Goal: Check status

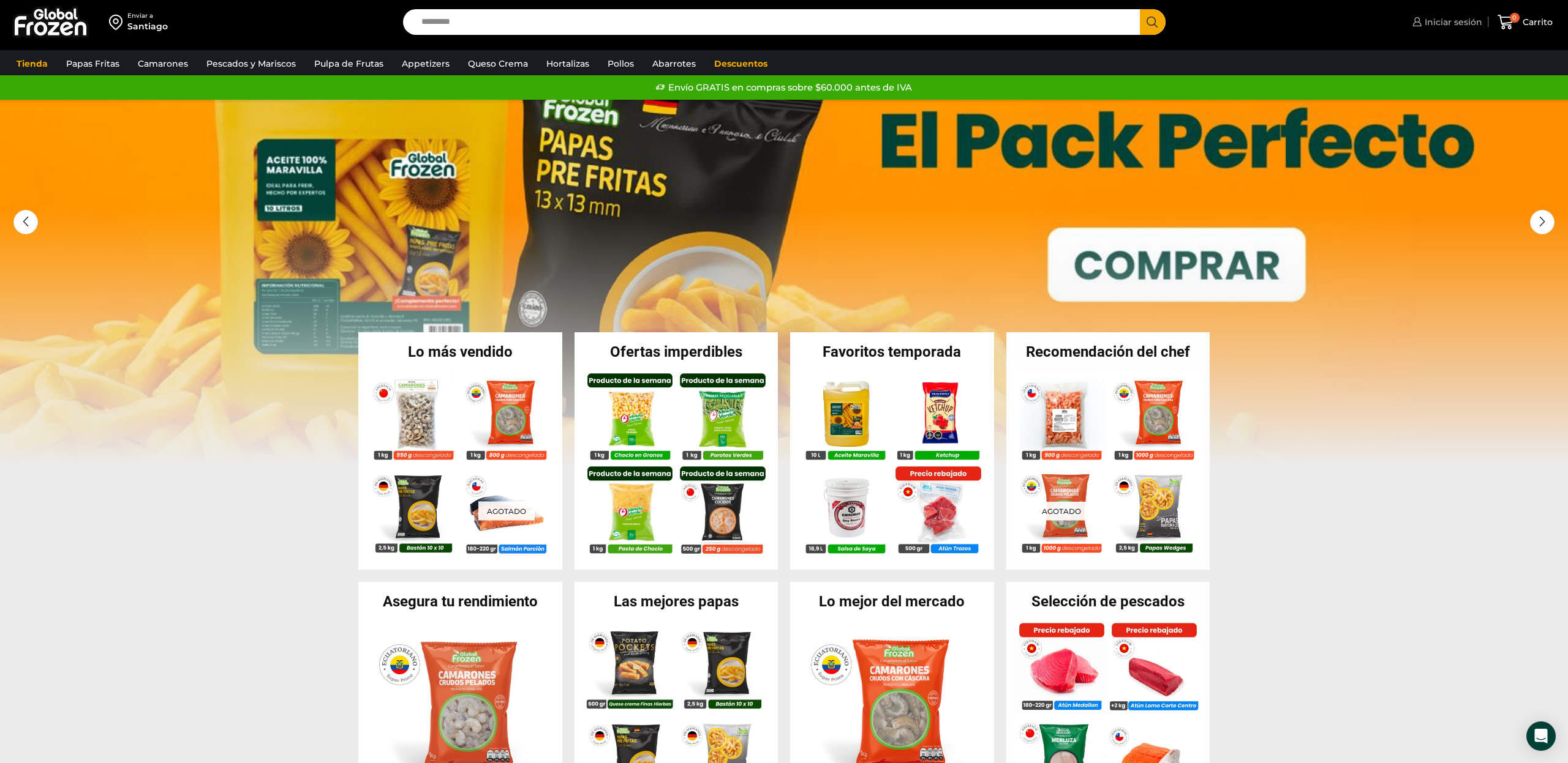
click at [1435, 22] on span "Iniciar sesión" at bounding box center [1451, 22] width 61 height 12
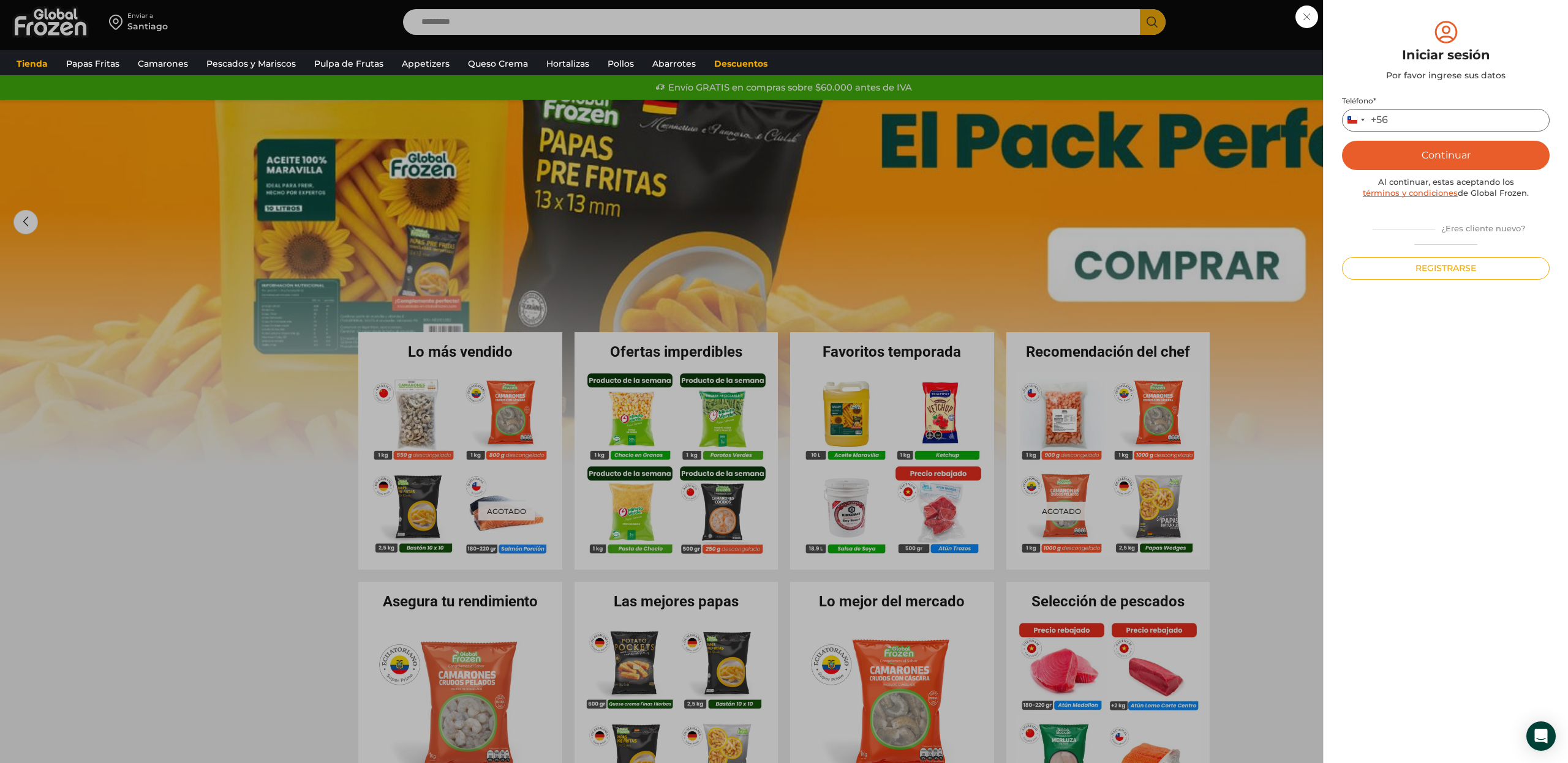
click at [1421, 116] on input "Teléfono *" at bounding box center [1445, 120] width 207 height 22
type input "*********"
click at [1421, 155] on button "Continuar" at bounding box center [1445, 155] width 207 height 29
click at [1364, 123] on input "text" at bounding box center [1359, 120] width 30 height 22
type input "*"
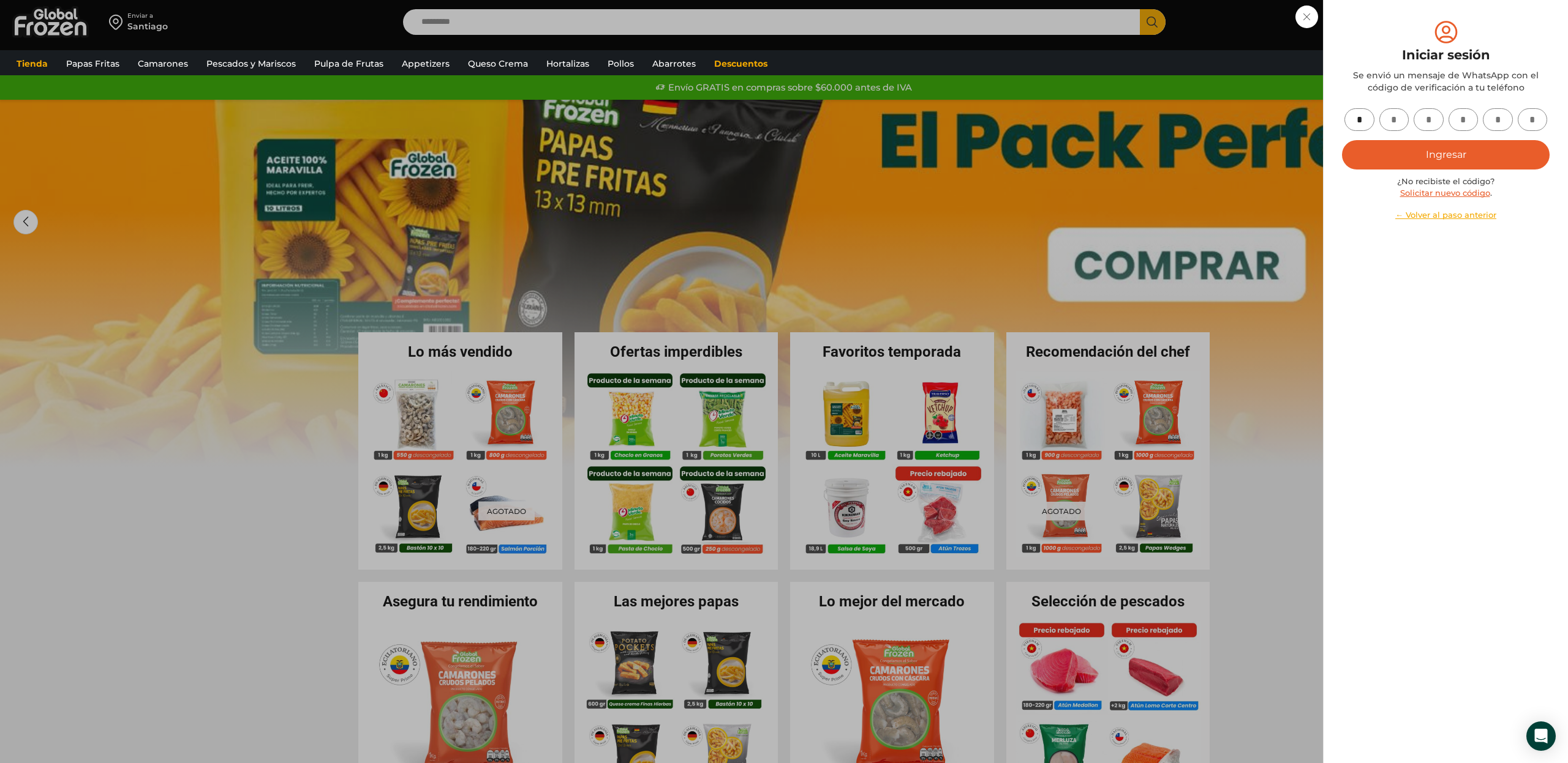
type input "*"
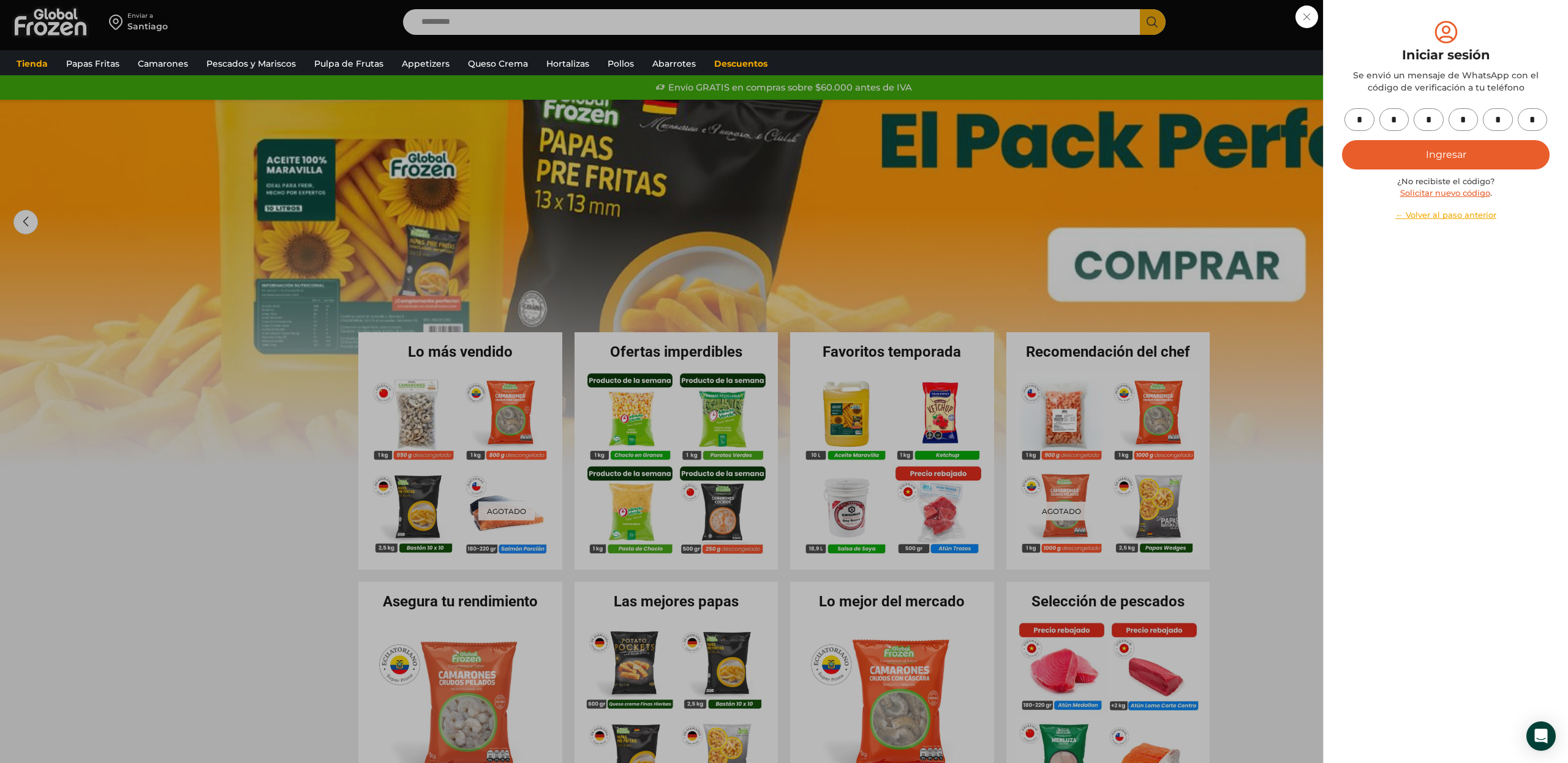
click at [1443, 159] on button "Ingresar" at bounding box center [1445, 154] width 207 height 29
click at [1409, 159] on button "Ingresar" at bounding box center [1445, 154] width 207 height 29
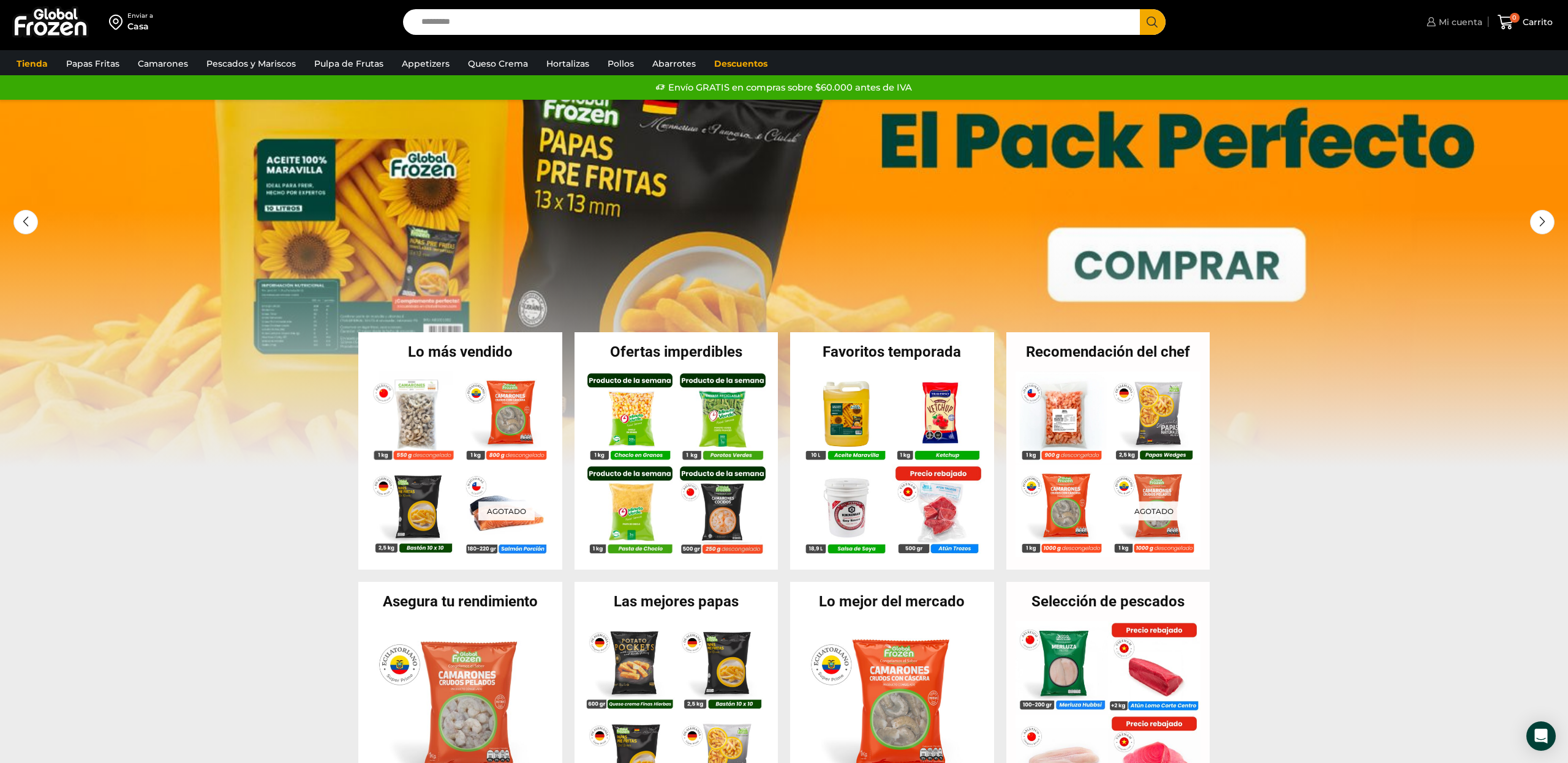
click at [1455, 25] on span "Mi cuenta" at bounding box center [1459, 22] width 46 height 12
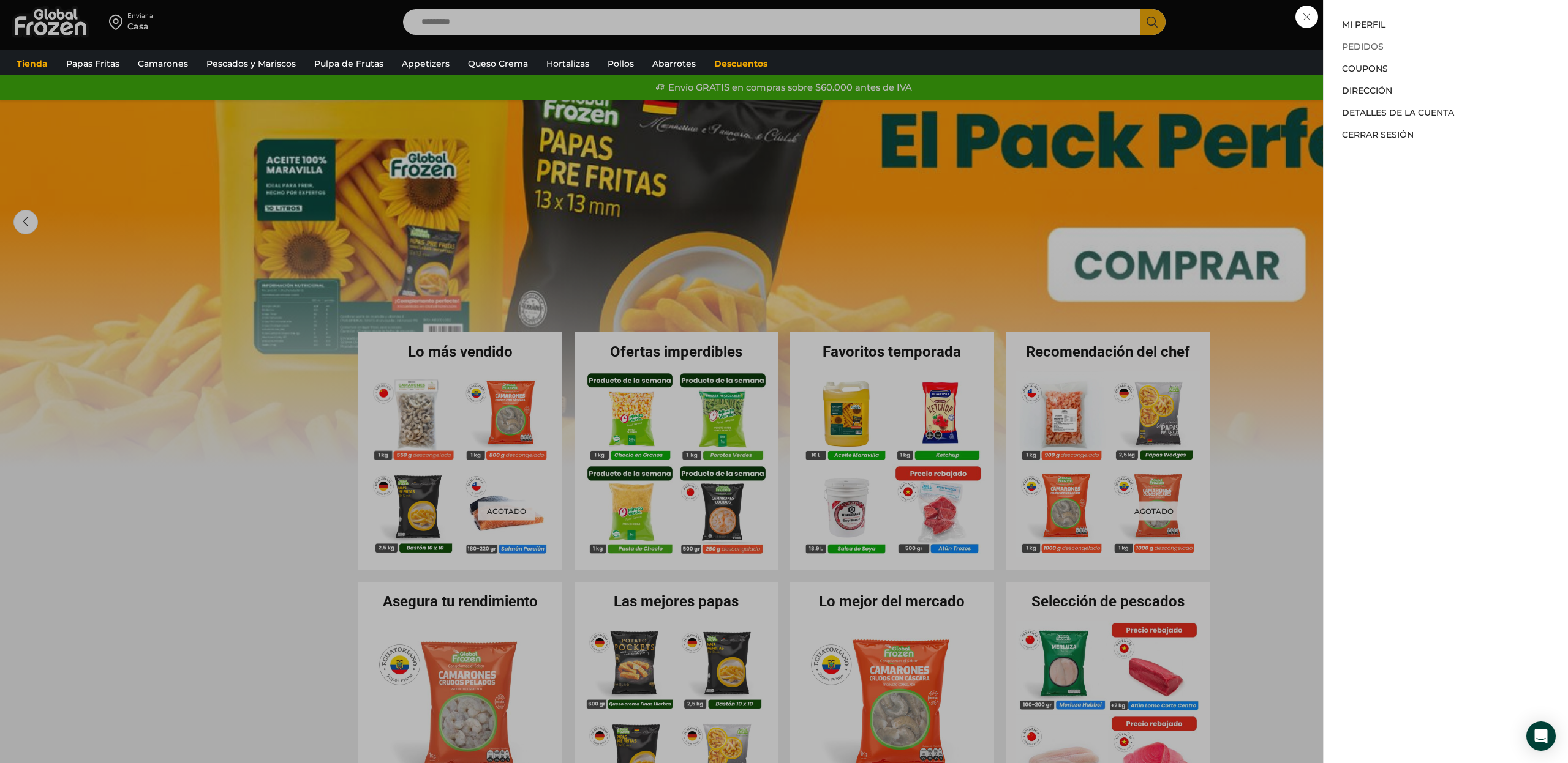
click at [1371, 47] on link "Pedidos" at bounding box center [1363, 46] width 42 height 11
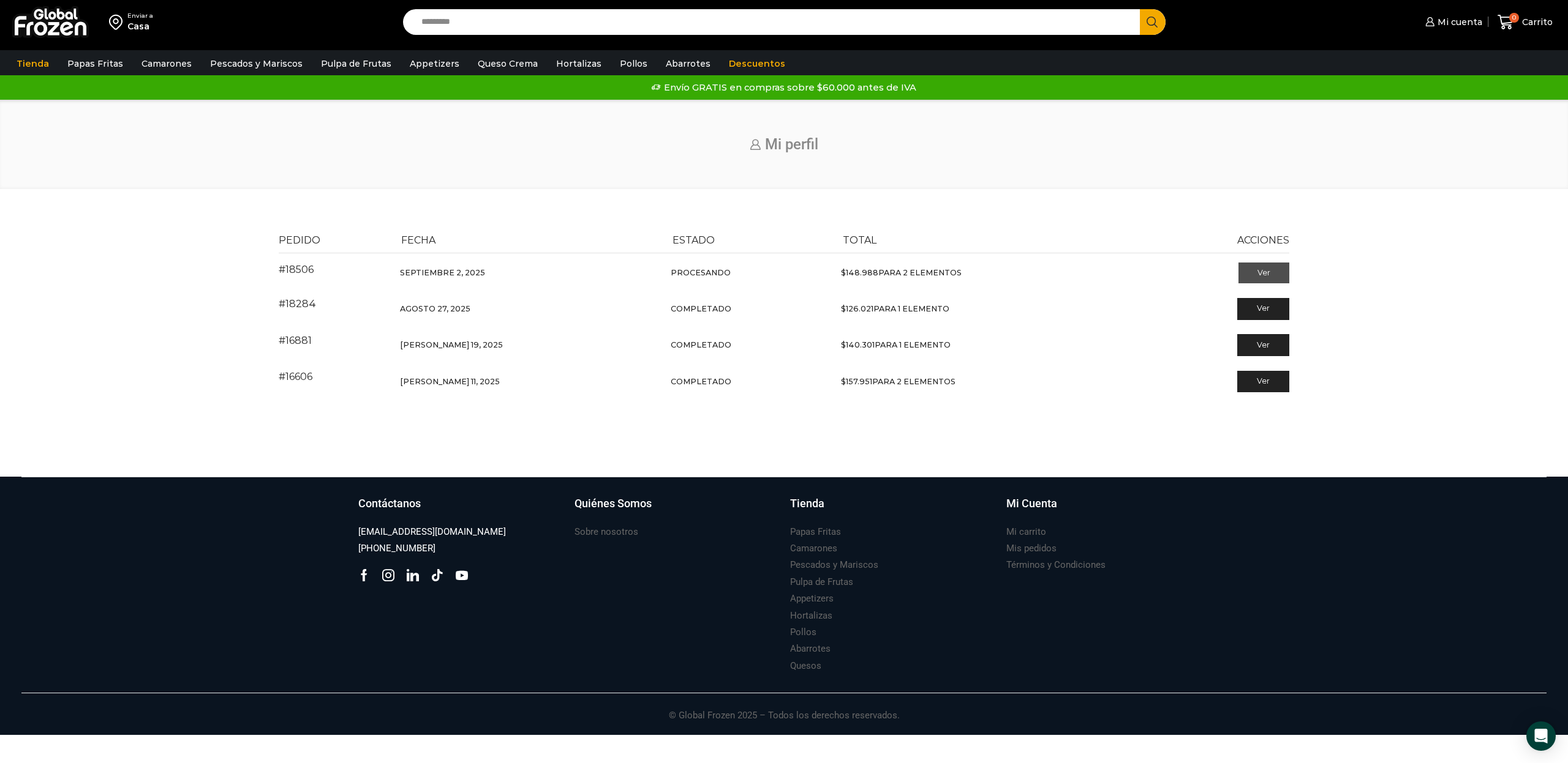
click at [1268, 275] on link "Ver" at bounding box center [1264, 273] width 51 height 21
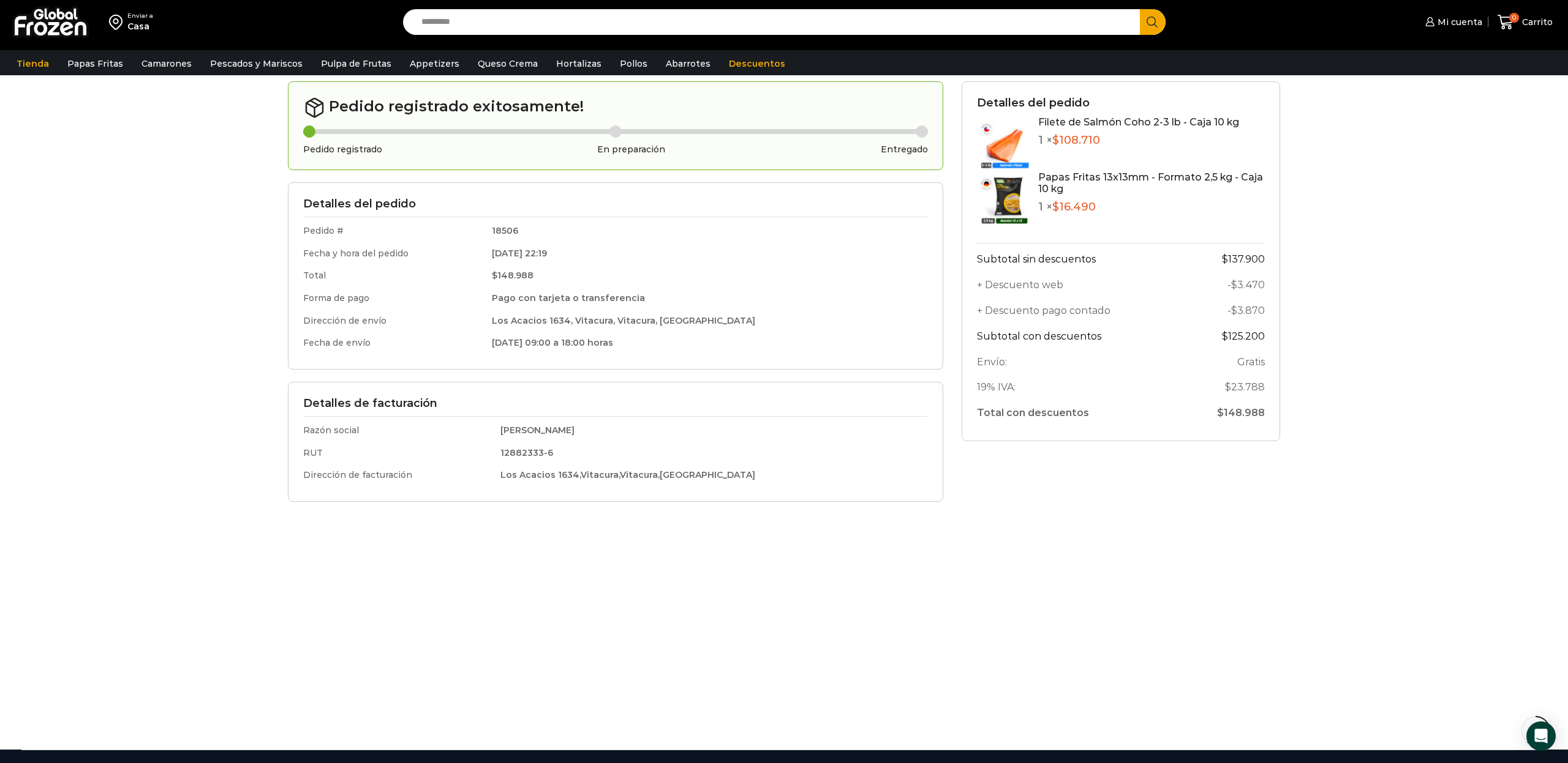
scroll to position [345, 0]
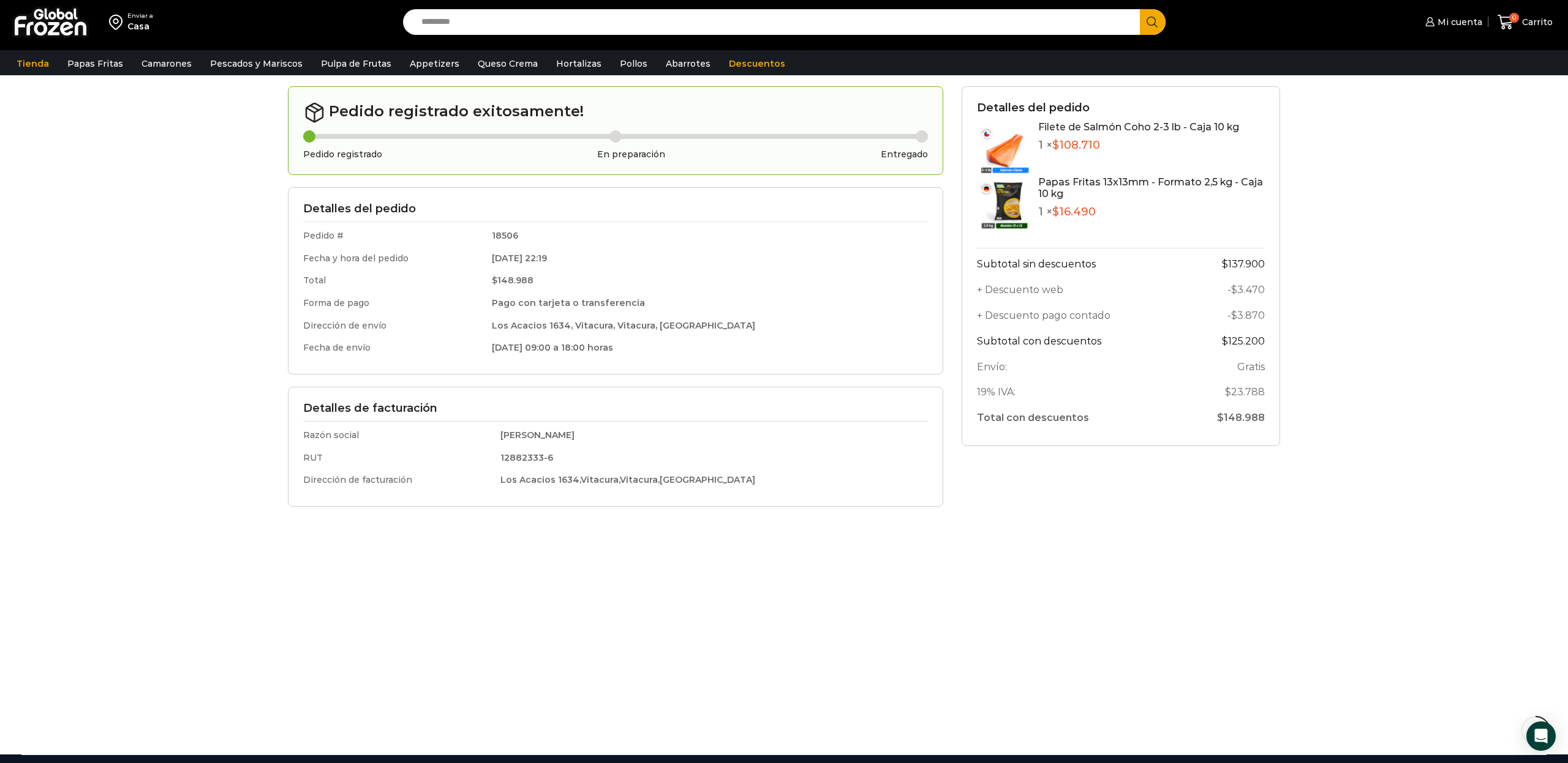
click at [216, 184] on div "El pedido # 18506 se realizó el Septiembre 2, 2025 y está actualmente Procesand…" at bounding box center [784, 293] width 1543 height 813
click at [1381, 233] on div "El pedido # 18506 se realizó el Septiembre 2, 2025 y está actualmente Procesand…" at bounding box center [784, 293] width 1543 height 813
